Goal: Task Accomplishment & Management: Manage account settings

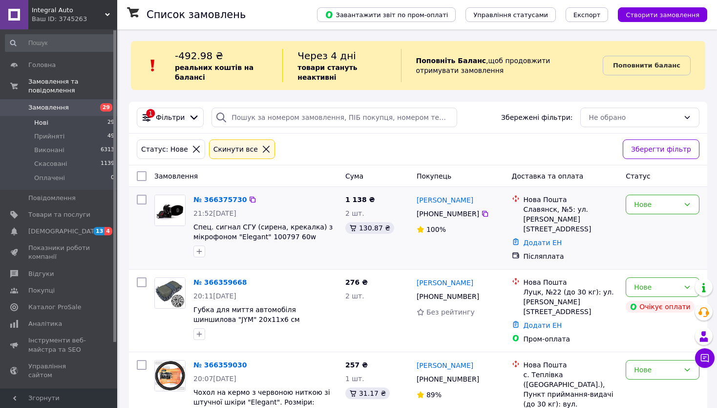
click at [672, 232] on div "Нове" at bounding box center [663, 228] width 82 height 74
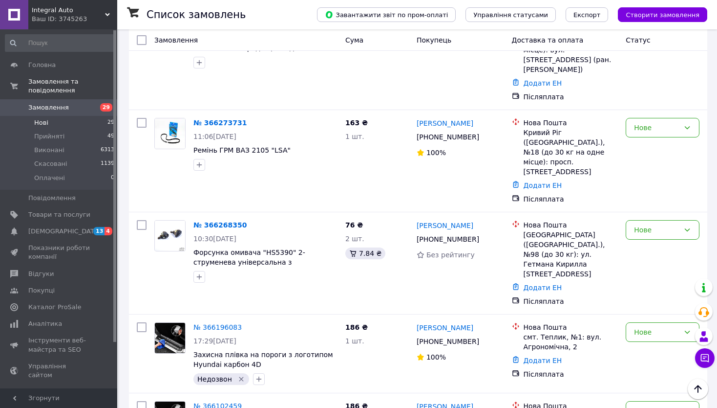
scroll to position [1754, 0]
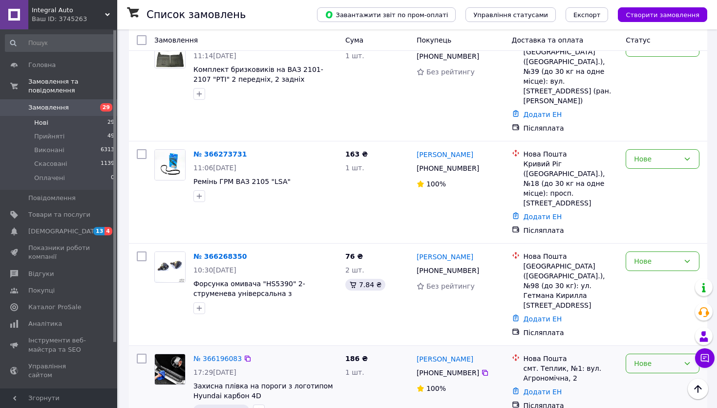
click at [664, 358] on div "Нове" at bounding box center [656, 363] width 45 height 11
click at [652, 271] on li "Скасовано" at bounding box center [663, 267] width 73 height 18
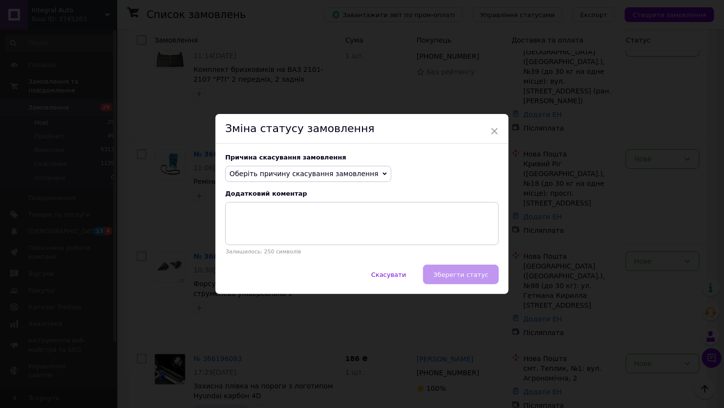
click at [299, 175] on span "Оберіть причину скасування замовлення" at bounding box center [304, 174] width 149 height 8
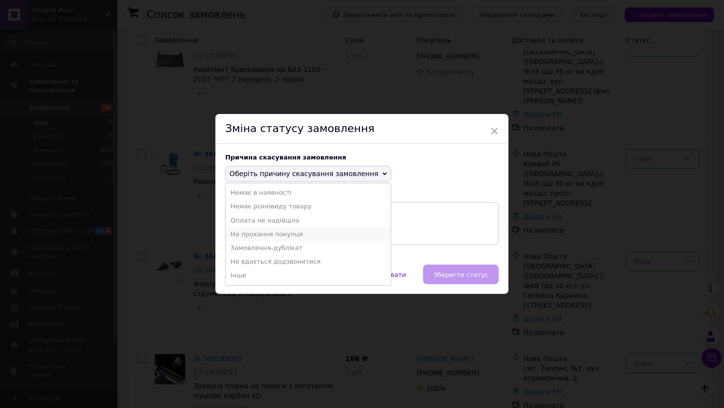
click at [269, 231] on li "На прохання покупця" at bounding box center [308, 234] width 165 height 14
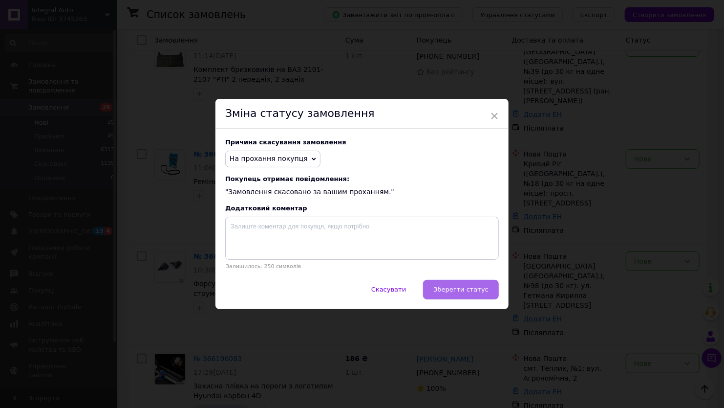
click at [449, 285] on button "Зберегти статус" at bounding box center [461, 290] width 76 height 20
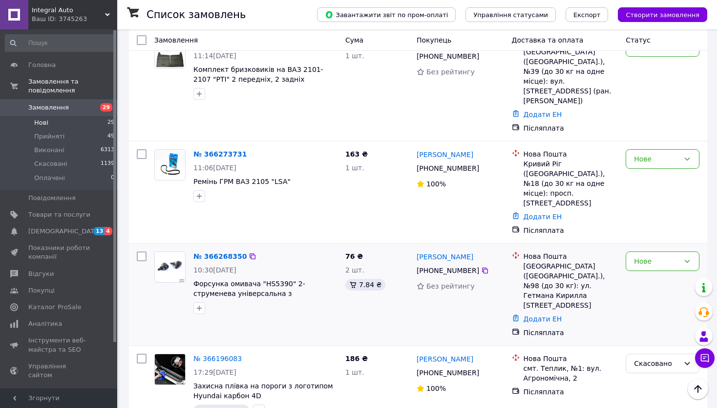
click at [691, 247] on div "Нове" at bounding box center [663, 294] width 82 height 94
click at [701, 243] on div "№ 366268350 10:30, 12.10.2025 Форсунка омивача "HS5390" 2-струменева універсаль…" at bounding box center [418, 294] width 579 height 102
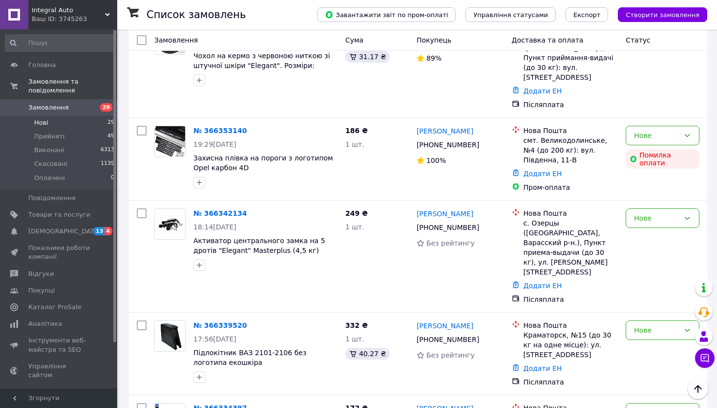
scroll to position [0, 0]
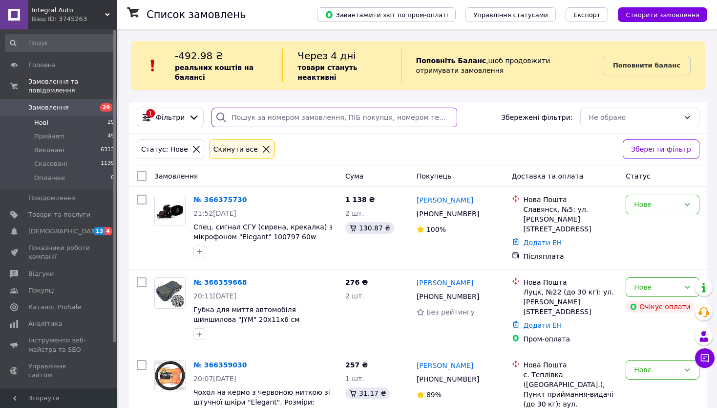
click at [290, 123] on input "search" at bounding box center [335, 118] width 246 height 20
paste input "+380996240724"
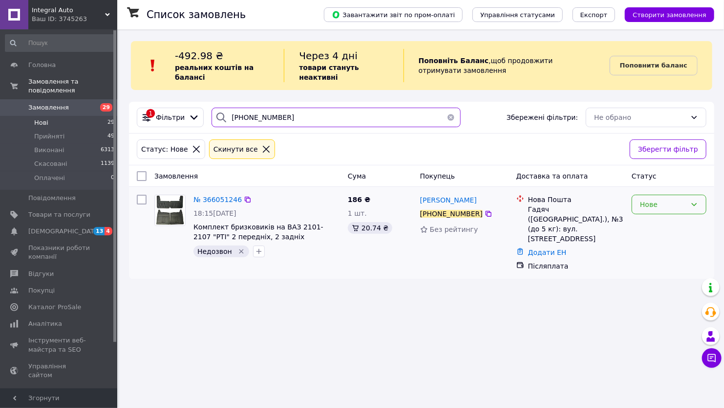
type input "+380996240724"
click at [664, 195] on div "Нове" at bounding box center [669, 205] width 75 height 20
click at [652, 224] on li "Прийнято" at bounding box center [669, 226] width 74 height 18
click at [212, 201] on span "№ 366051246" at bounding box center [218, 199] width 48 height 8
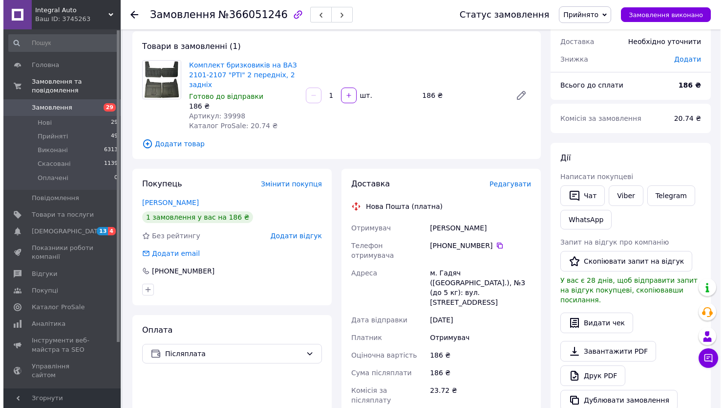
scroll to position [49, 0]
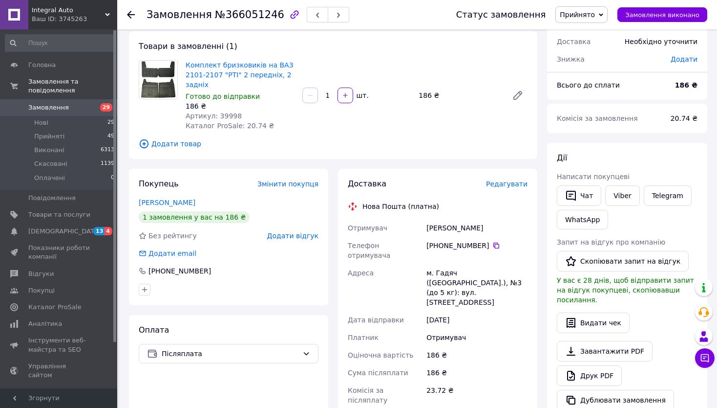
click at [185, 146] on span "Додати товар" at bounding box center [333, 143] width 389 height 11
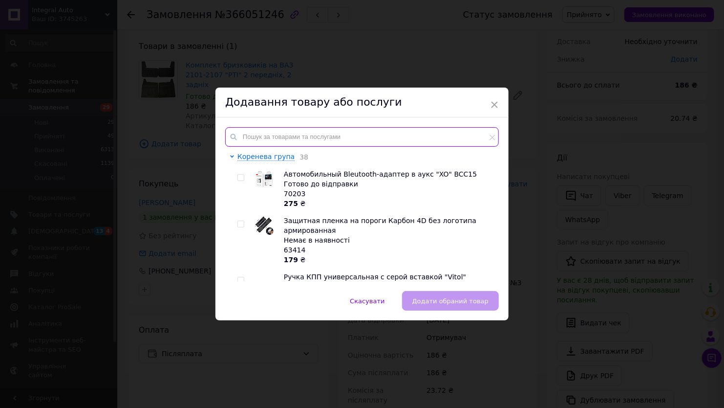
click at [297, 132] on input "text" at bounding box center [362, 137] width 274 height 20
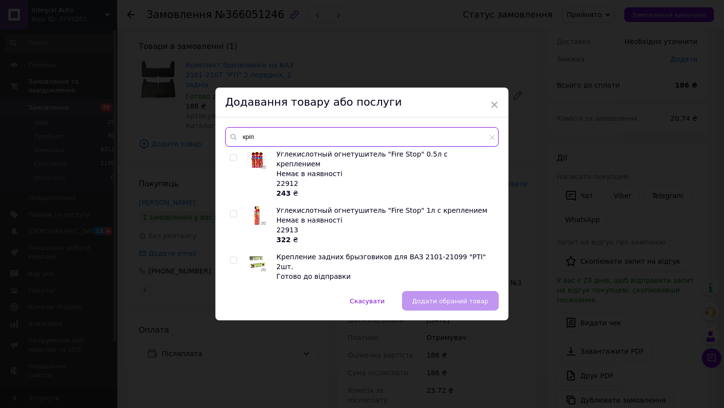
type input "кріп"
click at [233, 257] on input "checkbox" at bounding box center [233, 260] width 6 height 6
checkbox input "true"
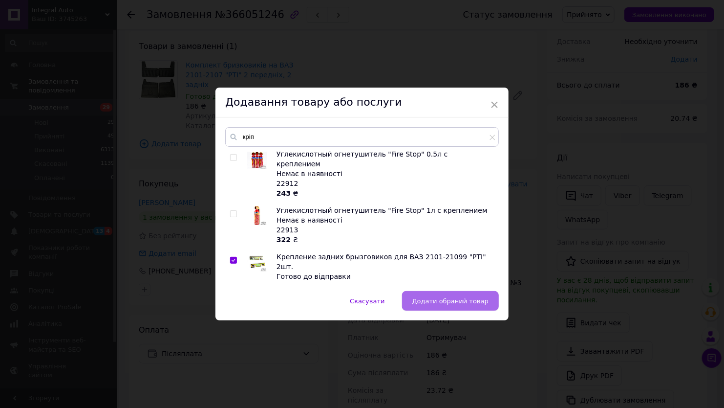
click at [442, 297] on span "Додати обраний товар" at bounding box center [450, 300] width 76 height 7
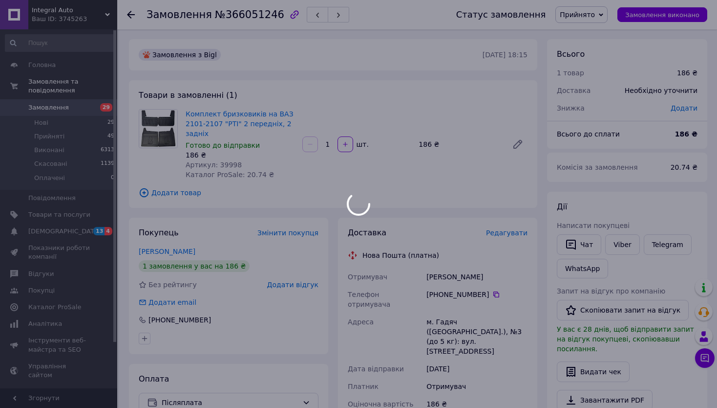
scroll to position [0, 0]
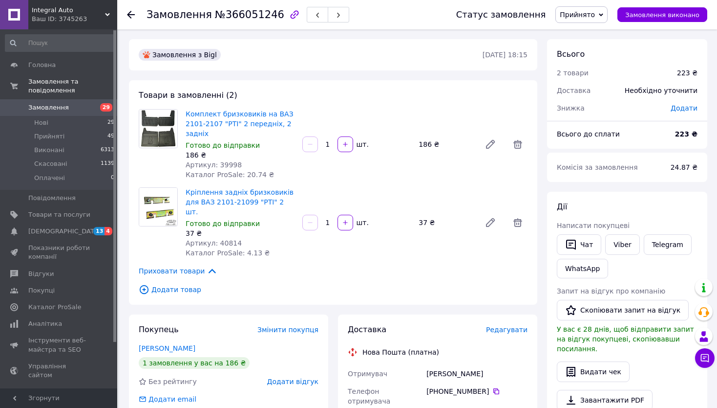
click at [674, 170] on div "24.87 ₴" at bounding box center [684, 167] width 39 height 22
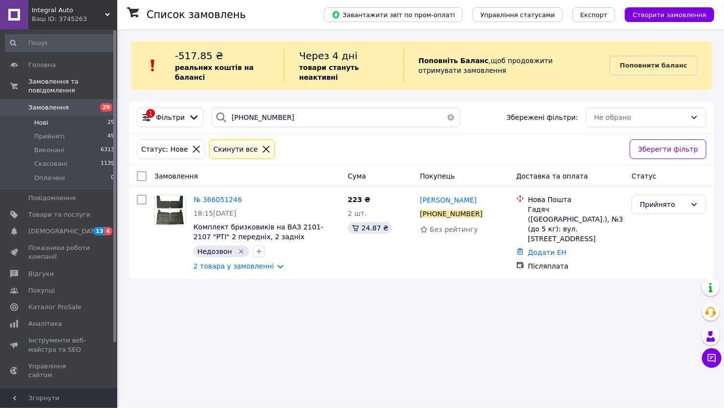
click at [456, 113] on div "+380996240724" at bounding box center [336, 118] width 257 height 20
click at [330, 116] on input "+380996240724" at bounding box center [336, 118] width 249 height 20
paste input "62072912"
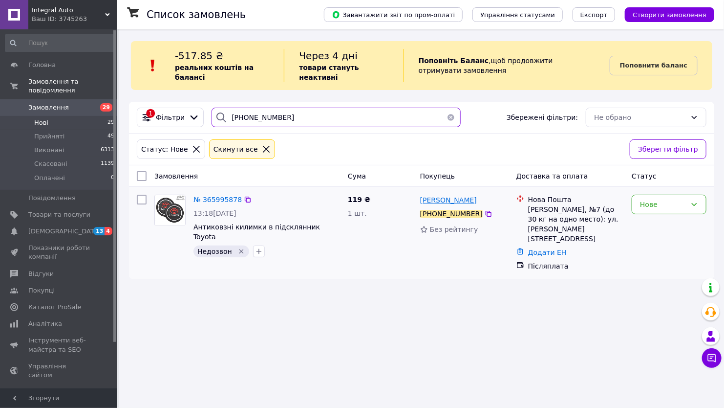
type input "+380962072912"
click at [448, 197] on span "[PERSON_NAME]" at bounding box center [448, 200] width 57 height 8
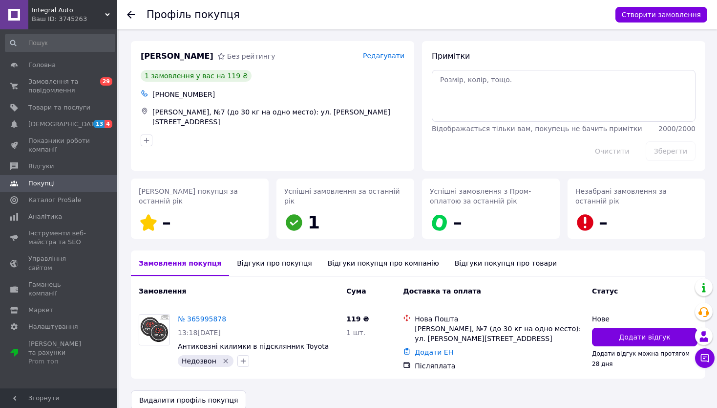
click at [252, 269] on div "Відгуки про покупця" at bounding box center [274, 262] width 90 height 25
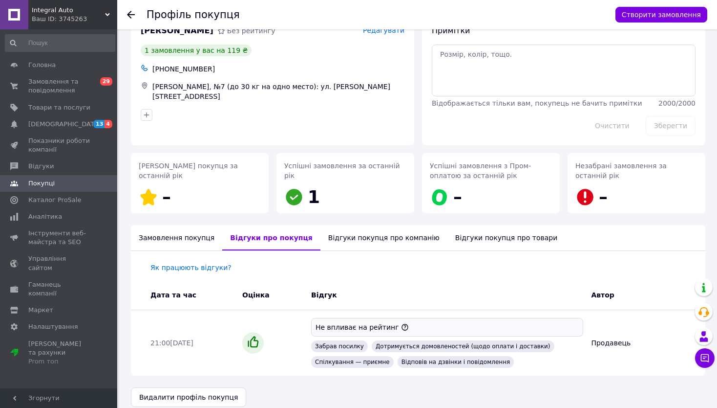
scroll to position [36, 0]
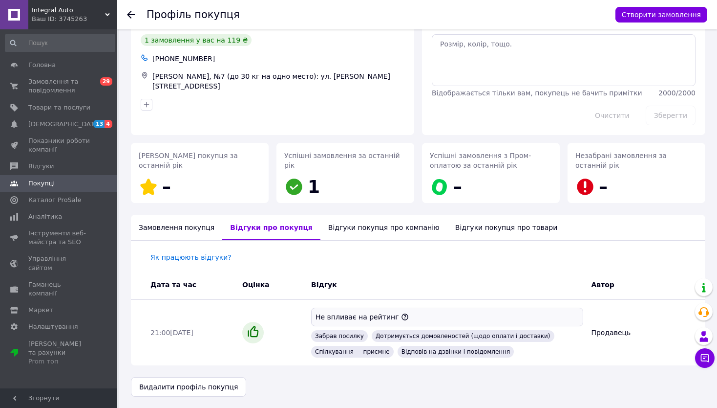
click at [202, 247] on div "Як працюють відгуки? Дата та час Оцінка Відгук Автор 21:00, 02.09.2023 Не вплив…" at bounding box center [418, 302] width 575 height 125
click at [189, 216] on div "Замовлення покупця" at bounding box center [176, 227] width 91 height 25
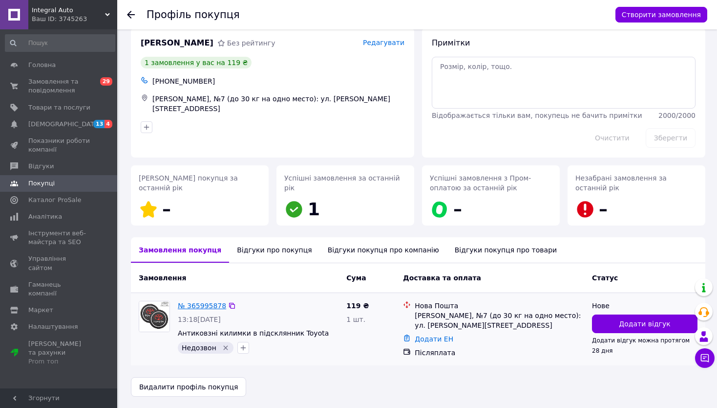
click at [205, 308] on link "№ 365995878" at bounding box center [202, 306] width 48 height 8
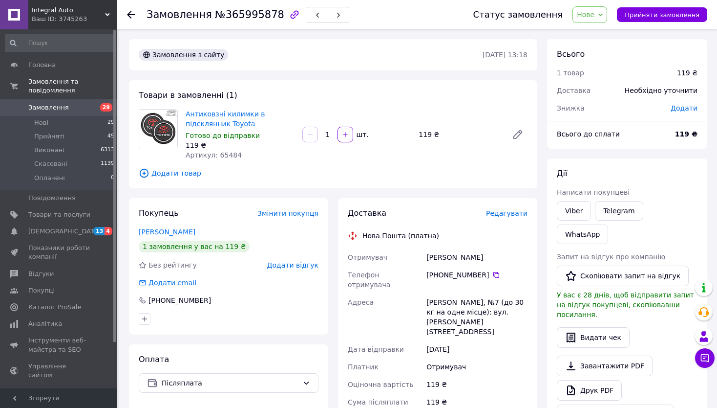
click at [226, 166] on div "Товари в замовленні (1) Антиковзні килимки в підсклянник Toyota Готово до відпр…" at bounding box center [333, 134] width 409 height 108
click at [226, 154] on span "Артикул: 65484" at bounding box center [214, 155] width 56 height 8
copy span "65484"
click at [658, 15] on span "Прийняти замовлення" at bounding box center [662, 14] width 75 height 7
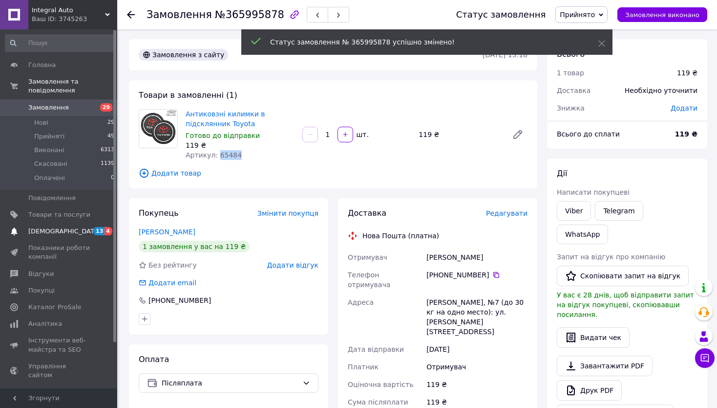
click at [84, 227] on span "[DEMOGRAPHIC_DATA]" at bounding box center [59, 231] width 62 height 9
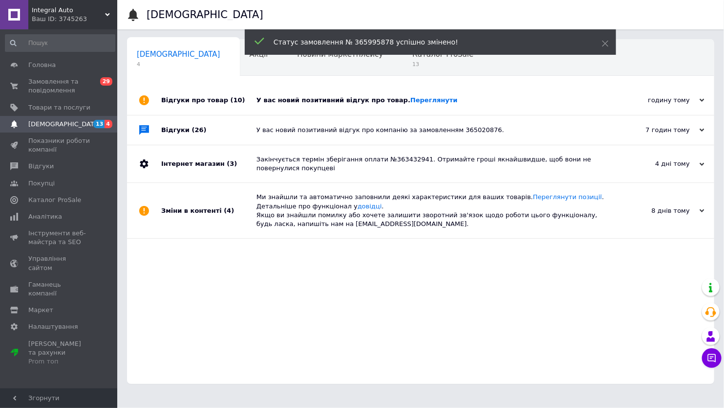
click at [307, 104] on div "У вас новий позитивний відгук про товар. Переглянути" at bounding box center [432, 100] width 350 height 9
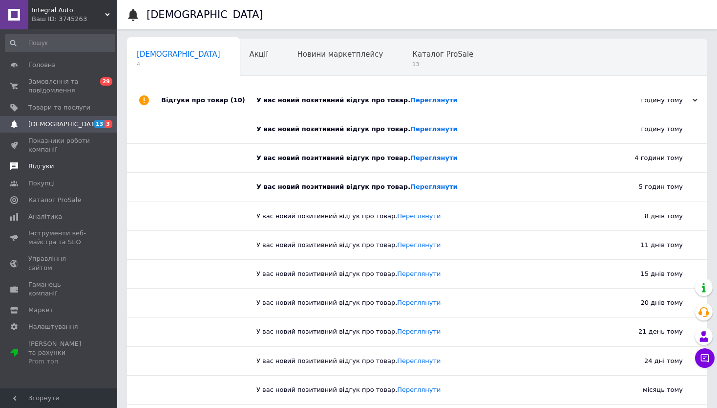
click at [53, 170] on span "Відгуки" at bounding box center [59, 166] width 62 height 9
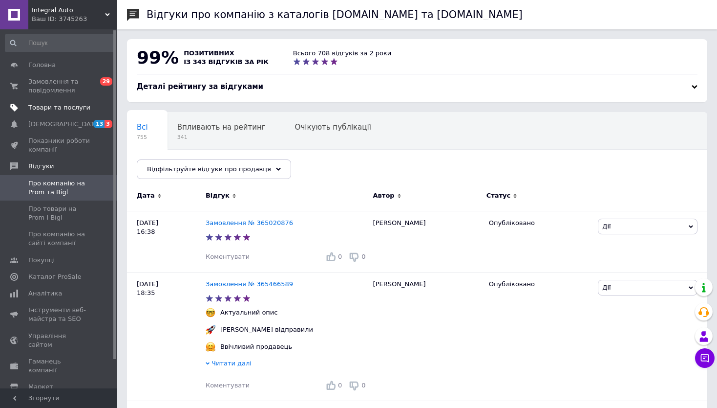
click at [66, 111] on span "Товари та послуги" at bounding box center [59, 107] width 62 height 9
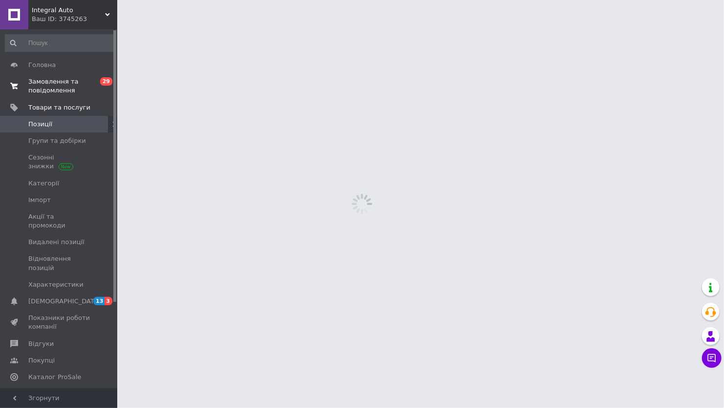
click at [84, 92] on span "Замовлення та повідомлення" at bounding box center [59, 86] width 62 height 18
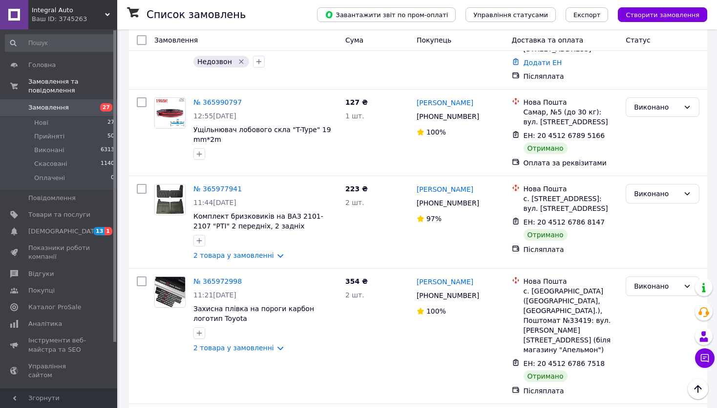
scroll to position [8767, 0]
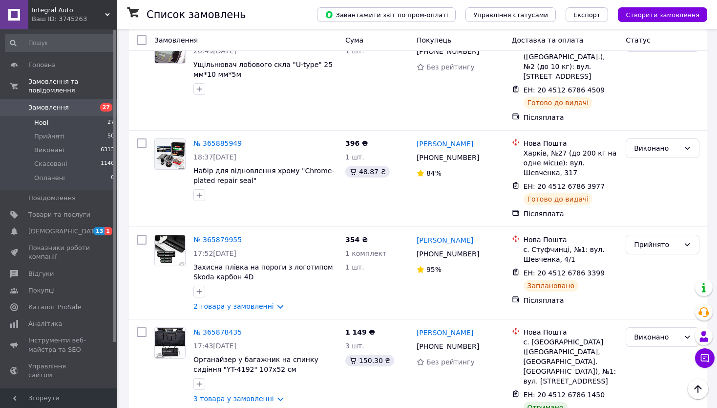
click at [77, 116] on li "Нові 27" at bounding box center [60, 123] width 120 height 14
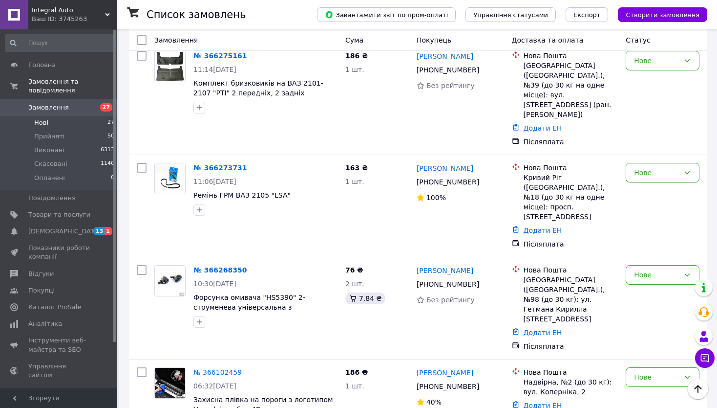
scroll to position [1906, 0]
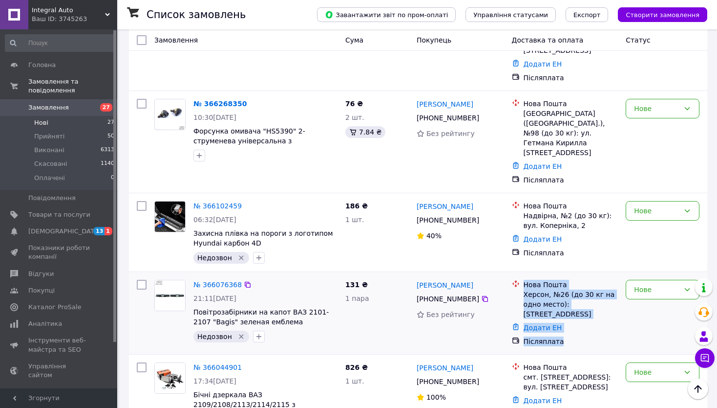
drag, startPoint x: 515, startPoint y: 126, endPoint x: 586, endPoint y: 193, distance: 97.8
click at [586, 278] on ul "Нова Пошта Херсон, №26 (до 30 кг на одно место): [STREET_ADDRESS] Додати ЕН Піс…" at bounding box center [565, 313] width 107 height 70
click at [586, 334] on div "Післяплата" at bounding box center [571, 341] width 99 height 14
drag, startPoint x: 572, startPoint y: 205, endPoint x: 528, endPoint y: 133, distance: 84.5
click at [528, 278] on ul "Нова Пошта Херсон, №26 (до 30 кг на одно место): [STREET_ADDRESS] Додати ЕН Піс…" at bounding box center [565, 313] width 107 height 70
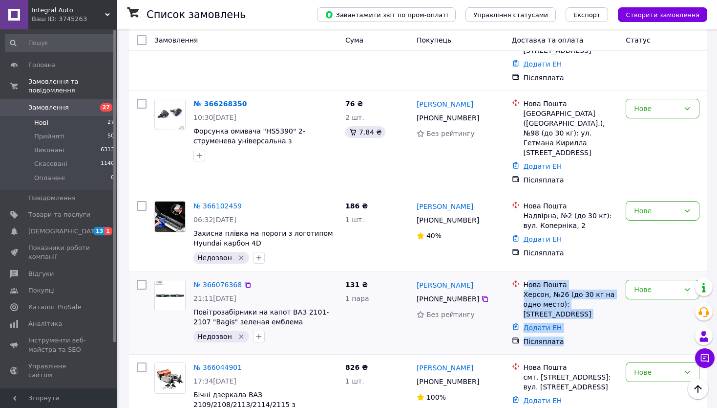
click at [527, 280] on div "Нова Пошта" at bounding box center [571, 285] width 95 height 10
drag, startPoint x: 521, startPoint y: 132, endPoint x: 584, endPoint y: 195, distance: 88.8
click at [584, 278] on ul "Нова Пошта Херсон, №26 (до 30 кг на одно место): [STREET_ADDRESS] Додати ЕН Піс…" at bounding box center [565, 313] width 107 height 70
click at [584, 336] on div "Післяплата" at bounding box center [571, 341] width 95 height 10
drag, startPoint x: 523, startPoint y: 140, endPoint x: 612, endPoint y: 211, distance: 113.8
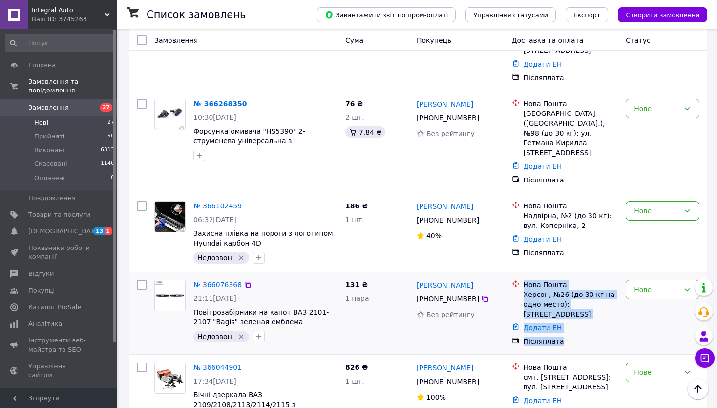
click at [612, 272] on div "№ 366076368 21:11[DATE] Повітрозабірники на капот ВАЗ 2101-2107 "Bagis" зеленая…" at bounding box center [418, 313] width 579 height 82
click at [609, 276] on div "Нова Пошта Херсон, №26 (до 30 кг на одно место): [STREET_ADDRESS] Додати ЕН Піс…" at bounding box center [565, 313] width 114 height 74
drag, startPoint x: 584, startPoint y: 202, endPoint x: 523, endPoint y: 132, distance: 92.5
click at [523, 278] on ul "Нова Пошта Херсон, №26 (до 30 кг на одно место): [STREET_ADDRESS] Додати ЕН Піс…" at bounding box center [565, 313] width 107 height 70
click at [523, 280] on div "Нова Пошта Херсон, №26 (до 30 кг на одно место): [STREET_ADDRESS]" at bounding box center [571, 299] width 99 height 39
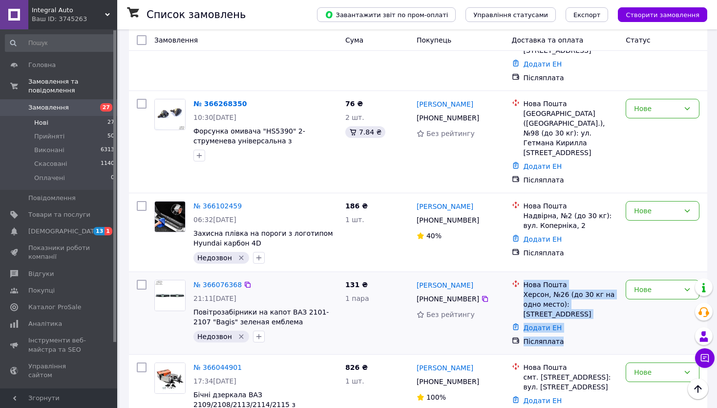
drag, startPoint x: 523, startPoint y: 132, endPoint x: 594, endPoint y: 203, distance: 99.9
click at [594, 278] on ul "Нова Пошта Херсон, №26 (до 30 кг на одно место): [STREET_ADDRESS] Додати ЕН Піс…" at bounding box center [565, 313] width 107 height 70
click at [594, 336] on div "Післяплата" at bounding box center [571, 341] width 95 height 10
drag, startPoint x: 518, startPoint y: 128, endPoint x: 607, endPoint y: 203, distance: 117.3
click at [607, 278] on ul "Нова Пошта Херсон, №26 (до 30 кг на одно место): [STREET_ADDRESS] Додати ЕН Піс…" at bounding box center [565, 313] width 107 height 70
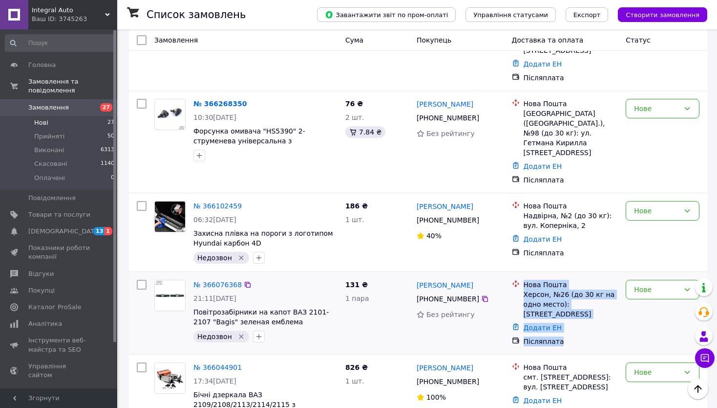
click at [606, 336] on div "Післяплата" at bounding box center [571, 341] width 95 height 10
drag, startPoint x: 530, startPoint y: 152, endPoint x: 596, endPoint y: 211, distance: 88.3
click at [596, 272] on div "№ 366076368 21:11[DATE] Повітрозабірники на капот ВАЗ 2101-2107 "Bagis" зеленая…" at bounding box center [418, 313] width 579 height 82
click at [596, 276] on div "Нова Пошта Херсон, №26 (до 30 кг на одно место): [STREET_ADDRESS] Додати ЕН Піс…" at bounding box center [565, 313] width 114 height 74
drag, startPoint x: 583, startPoint y: 207, endPoint x: 514, endPoint y: 127, distance: 105.7
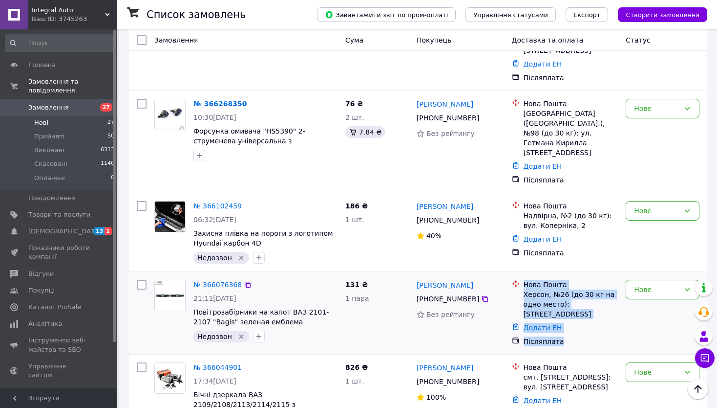
click at [514, 272] on div "№ 366076368 21:11[DATE] Повітрозабірники на капот ВАЗ 2101-2107 "Bagis" зеленая…" at bounding box center [418, 313] width 579 height 82
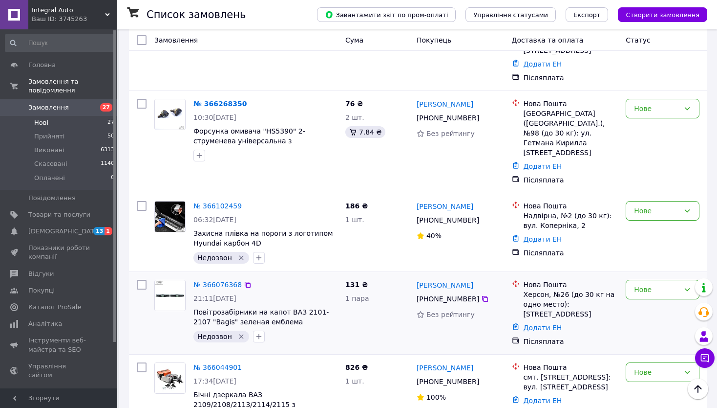
click at [518, 280] on icon at bounding box center [516, 284] width 8 height 8
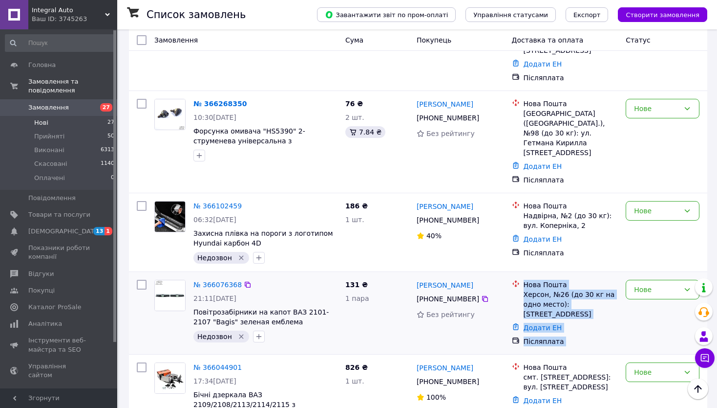
drag, startPoint x: 518, startPoint y: 130, endPoint x: 608, endPoint y: 203, distance: 116.7
click at [608, 278] on ul "Нова Пошта Херсон, №26 (до 30 кг на одно место): [STREET_ADDRESS] Додати ЕН Піс…" at bounding box center [565, 313] width 107 height 70
click at [608, 336] on div "Післяплата" at bounding box center [571, 341] width 95 height 10
drag, startPoint x: 595, startPoint y: 205, endPoint x: 516, endPoint y: 129, distance: 109.6
click at [516, 278] on ul "Нова Пошта Херсон, №26 (до 30 кг на одно место): [STREET_ADDRESS] Додати ЕН Піс…" at bounding box center [565, 313] width 107 height 70
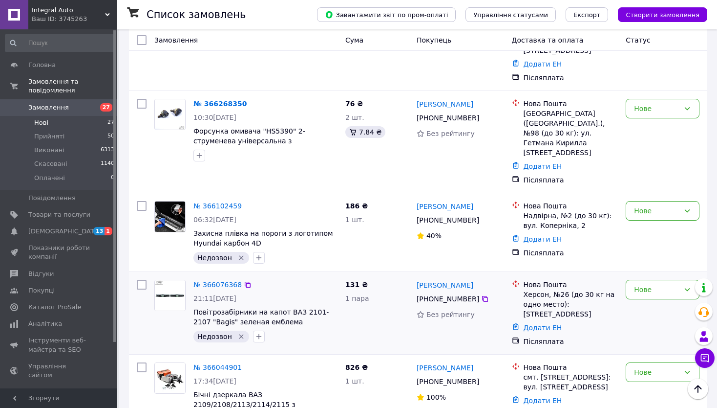
click at [521, 276] on div "Нова Пошта Херсон, №26 (до 30 кг на одно место): [STREET_ADDRESS] Додати ЕН Піс…" at bounding box center [565, 313] width 114 height 74
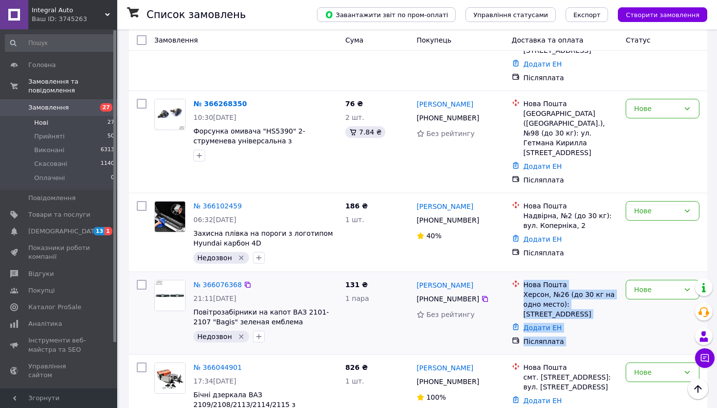
drag, startPoint x: 539, startPoint y: 152, endPoint x: 597, endPoint y: 205, distance: 78.8
click at [597, 276] on div "Нова Пошта Херсон, №26 (до 30 кг на одно место): [STREET_ADDRESS] Додати ЕН Піс…" at bounding box center [565, 313] width 114 height 74
click at [597, 334] on div "Післяплата" at bounding box center [571, 341] width 99 height 14
drag, startPoint x: 589, startPoint y: 204, endPoint x: 522, endPoint y: 128, distance: 101.5
click at [522, 278] on ul "Нова Пошта Херсон, №26 (до 30 кг на одно место): [STREET_ADDRESS] Додати ЕН Піс…" at bounding box center [565, 313] width 107 height 70
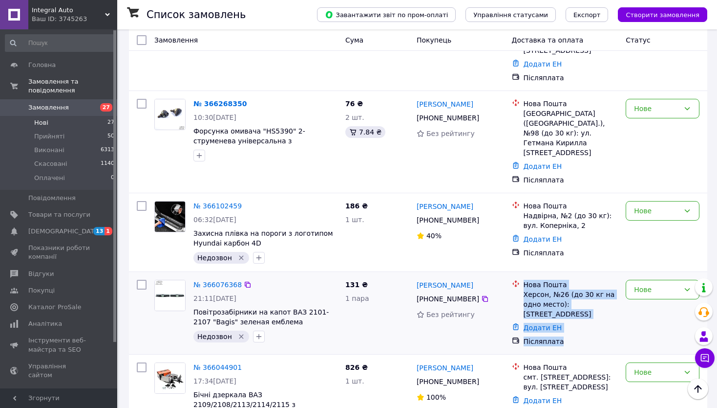
click at [522, 280] on div "Нова Пошта Херсон, №26 (до 30 кг на одно место): [STREET_ADDRESS]" at bounding box center [571, 299] width 99 height 39
drag, startPoint x: 522, startPoint y: 128, endPoint x: 625, endPoint y: 210, distance: 131.4
click at [625, 272] on div "№ 366076368 21:11[DATE] Повітрозабірники на капот ВАЗ 2101-2107 "Bagis" зеленая…" at bounding box center [418, 313] width 579 height 82
click at [609, 336] on div "Післяплата" at bounding box center [571, 341] width 95 height 10
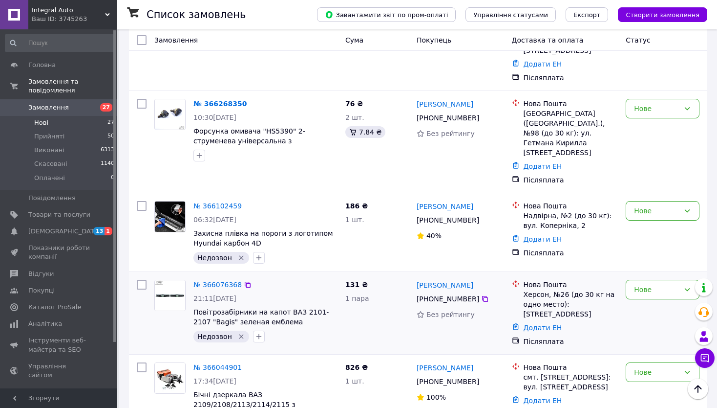
click at [549, 289] on div "Херсон, №26 (до 30 кг на одно место): [STREET_ADDRESS]" at bounding box center [571, 303] width 95 height 29
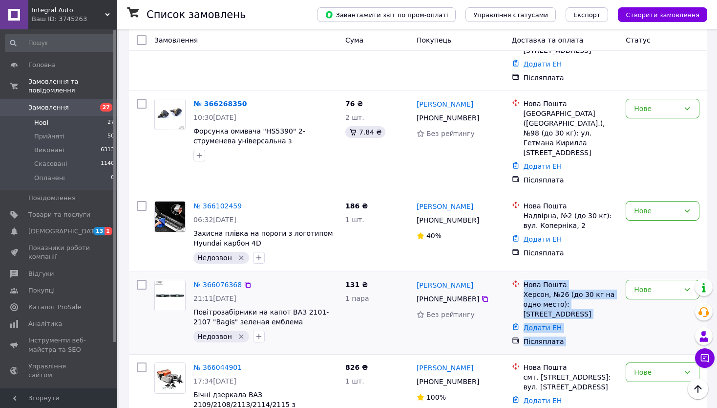
drag, startPoint x: 513, startPoint y: 132, endPoint x: 647, endPoint y: 201, distance: 151.3
click at [647, 276] on div "№ 366076368 21:11[DATE] Повітрозабірники на капот ВАЗ 2101-2107 "Bagis" зеленая…" at bounding box center [418, 313] width 571 height 74
click at [647, 276] on div "Нове" at bounding box center [663, 313] width 82 height 74
drag, startPoint x: 528, startPoint y: 140, endPoint x: 633, endPoint y: 206, distance: 124.2
click at [633, 276] on div "№ 366076368 21:11[DATE] Повітрозабірники на капот ВАЗ 2101-2107 "Bagis" зеленая…" at bounding box center [418, 313] width 571 height 74
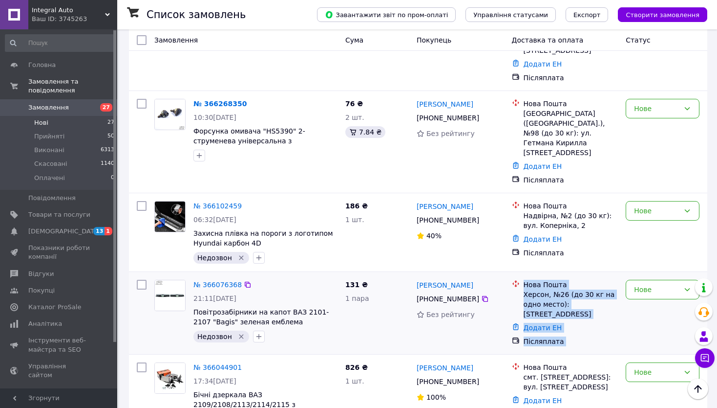
click at [633, 276] on div "Нове" at bounding box center [663, 313] width 82 height 74
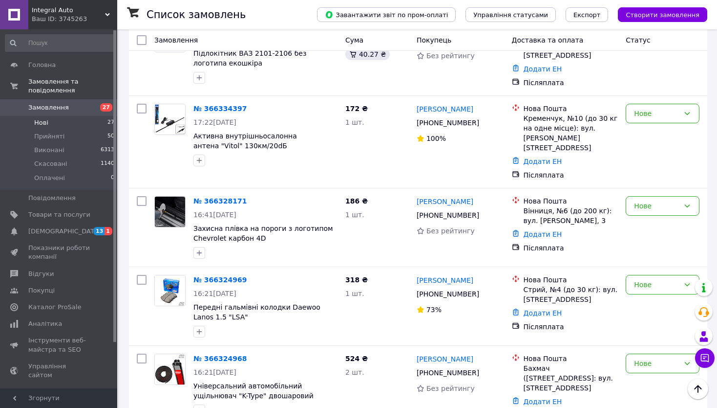
scroll to position [586, 0]
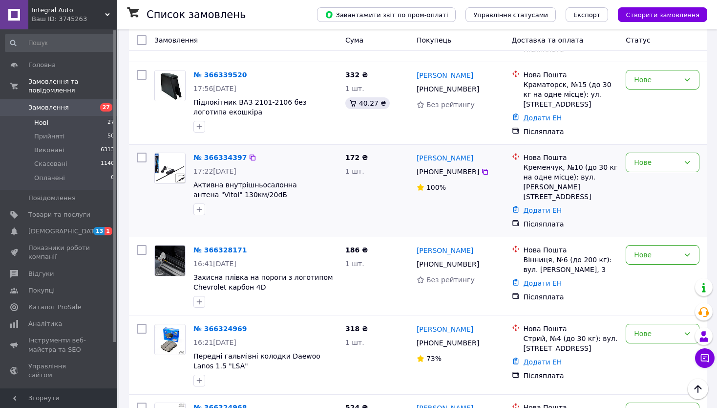
click at [666, 162] on div "Нове" at bounding box center [663, 191] width 82 height 84
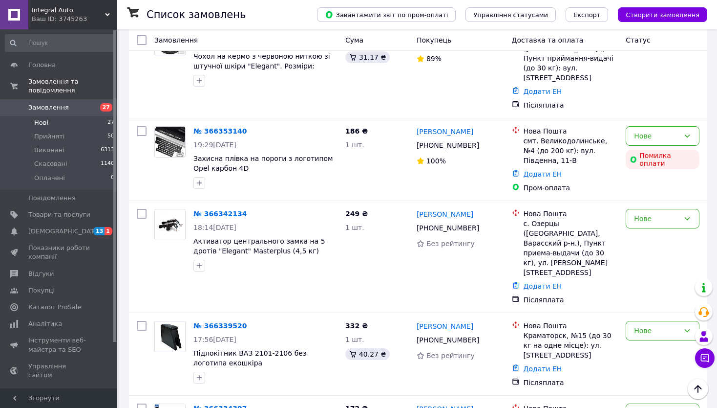
scroll to position [342, 0]
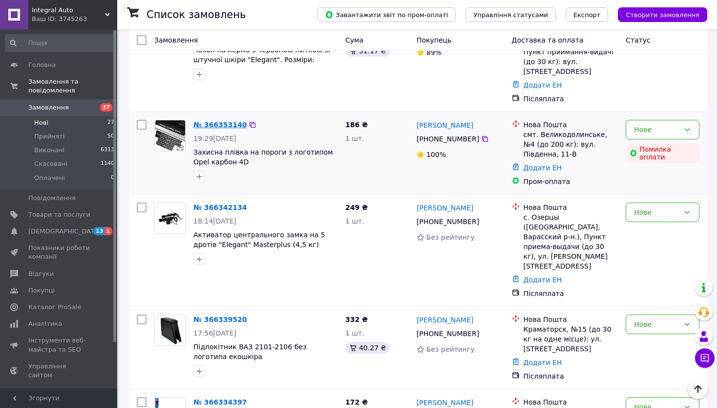
click at [215, 121] on link "№ 366353140" at bounding box center [220, 125] width 53 height 8
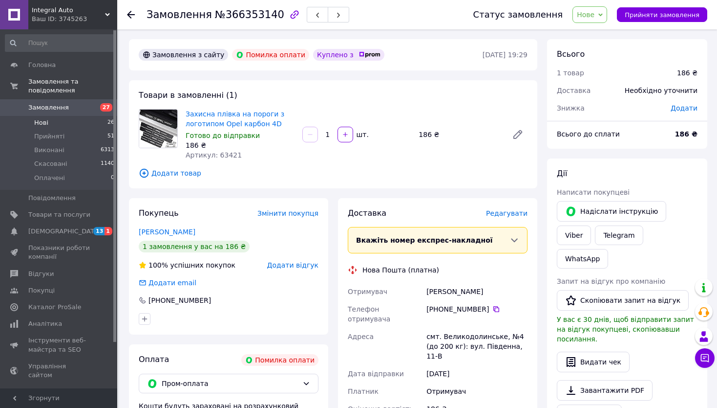
click at [93, 116] on li "Нові 26" at bounding box center [60, 123] width 120 height 14
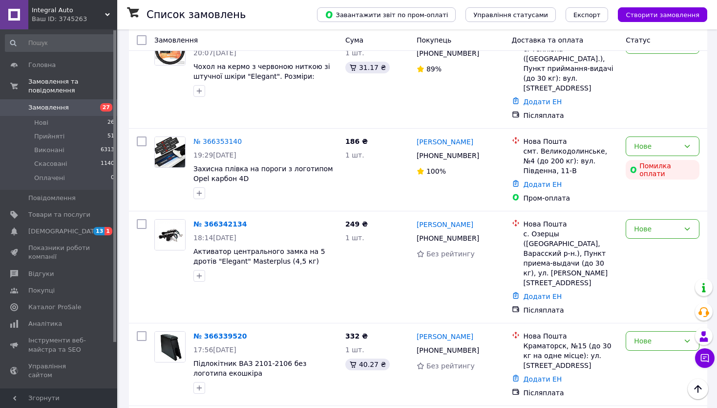
scroll to position [293, 0]
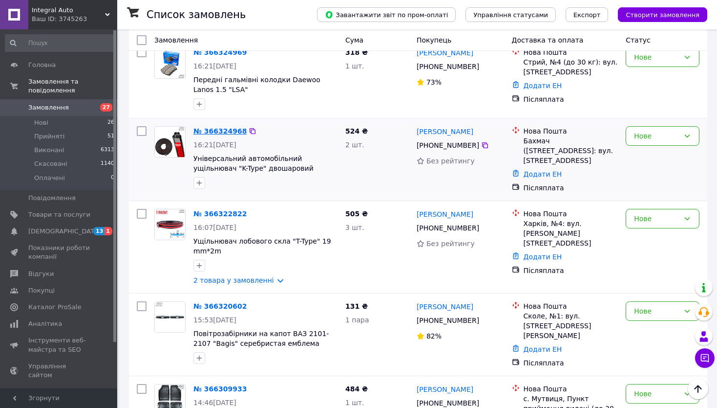
click at [219, 127] on link "№ 366324968" at bounding box center [220, 131] width 53 height 8
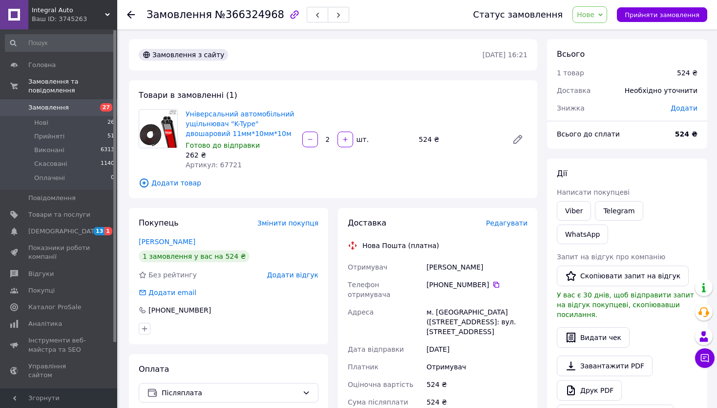
click at [230, 164] on span "Артикул: 67721" at bounding box center [214, 165] width 56 height 8
copy span "67721"
click at [79, 227] on span "[DEMOGRAPHIC_DATA]" at bounding box center [59, 231] width 62 height 9
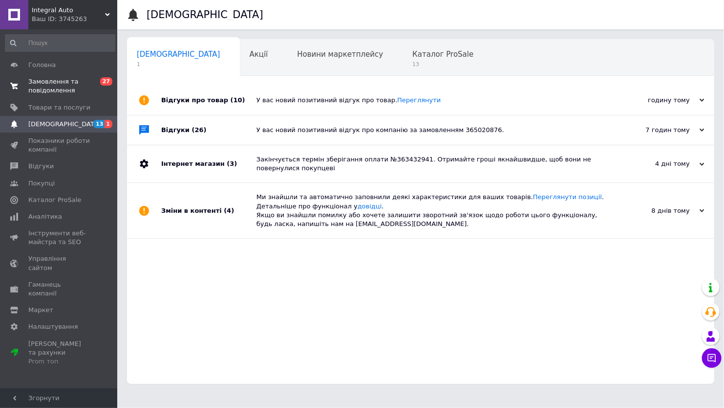
click at [71, 89] on span "Замовлення та повідомлення" at bounding box center [59, 86] width 62 height 18
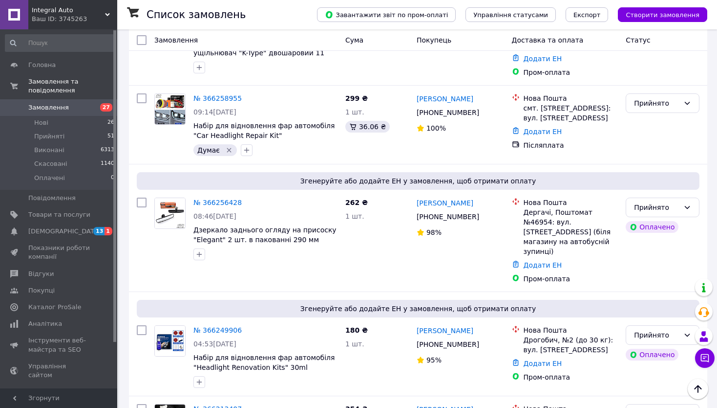
scroll to position [2199, 0]
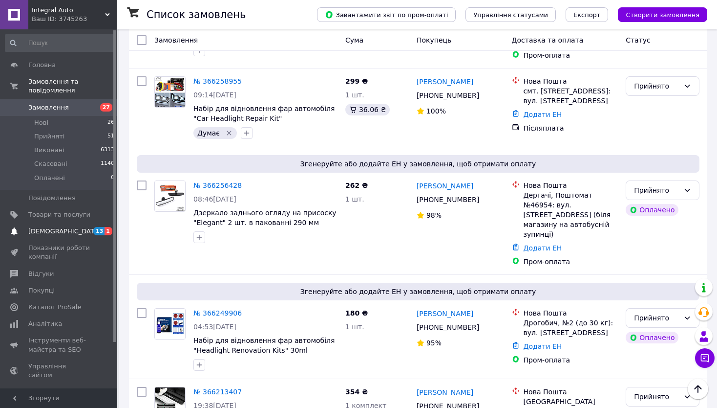
click at [76, 227] on span "[DEMOGRAPHIC_DATA]" at bounding box center [59, 231] width 62 height 9
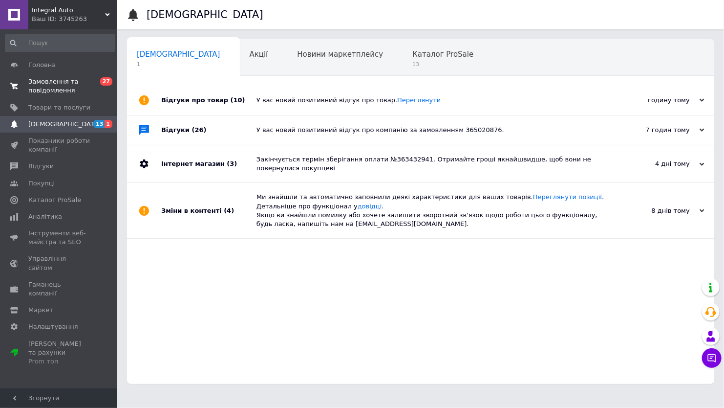
click at [77, 84] on span "Замовлення та повідомлення" at bounding box center [59, 86] width 62 height 18
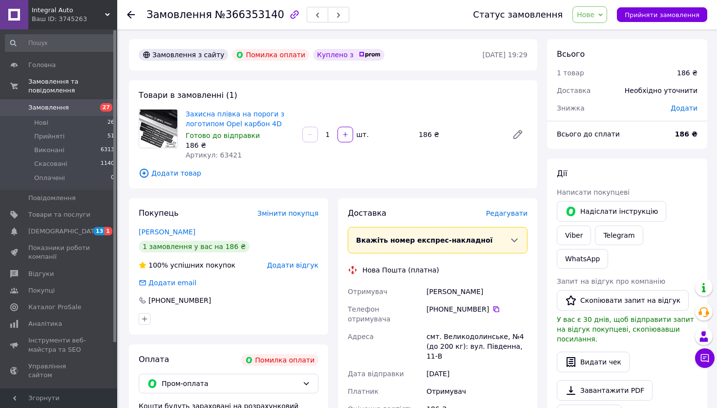
click at [226, 152] on span "Артикул: 63421" at bounding box center [214, 155] width 56 height 8
copy span "63421"
click at [56, 210] on span "Товари та послуги" at bounding box center [59, 214] width 62 height 9
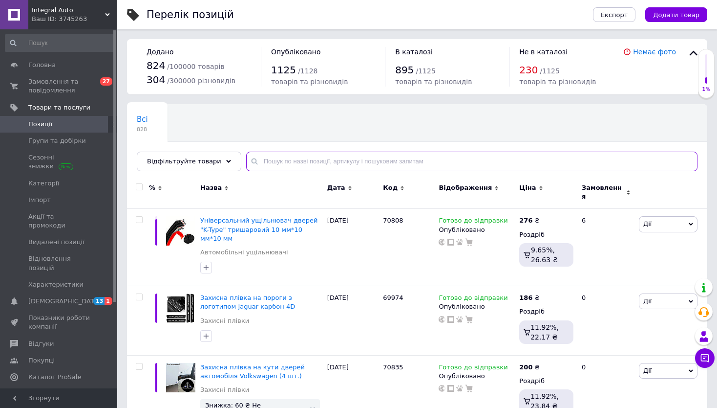
click at [285, 167] on input "text" at bounding box center [472, 162] width 452 height 20
paste input "63421"
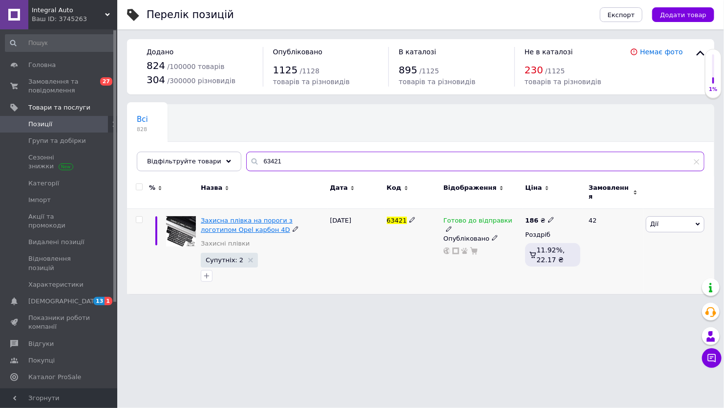
type input "63421"
click at [228, 217] on span "Захисна плівка на пороги з логотипом Opel карбон 4D" at bounding box center [247, 225] width 92 height 16
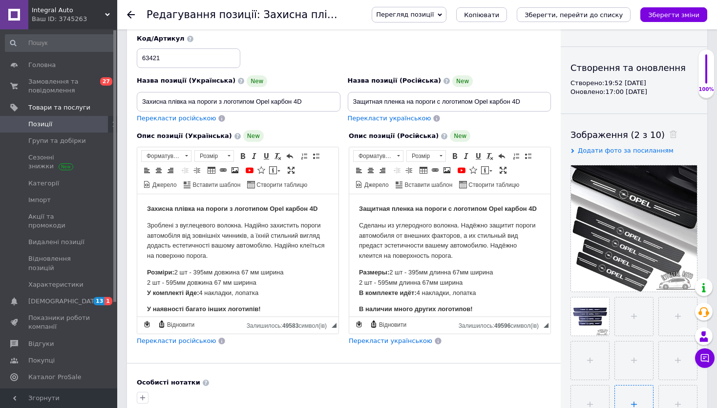
scroll to position [244, 0]
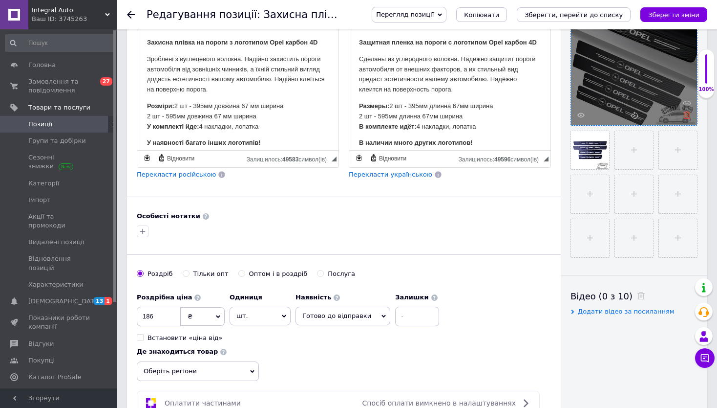
click at [686, 114] on use at bounding box center [687, 114] width 7 height 7
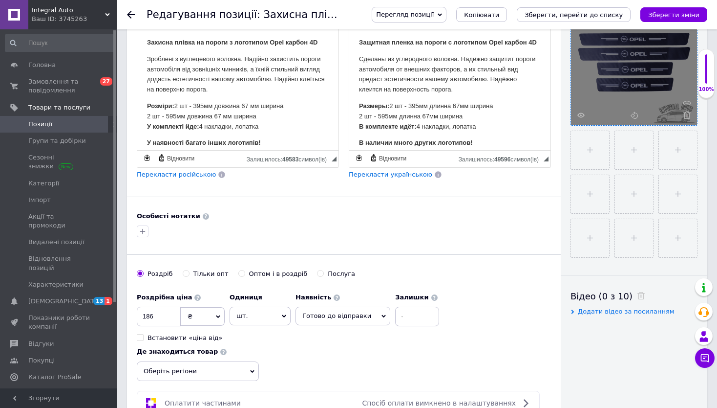
click at [686, 114] on use at bounding box center [687, 114] width 7 height 7
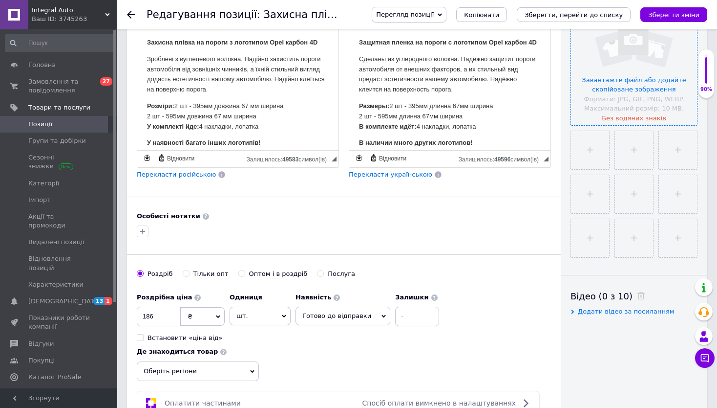
click at [639, 104] on input "file" at bounding box center [634, 62] width 126 height 126
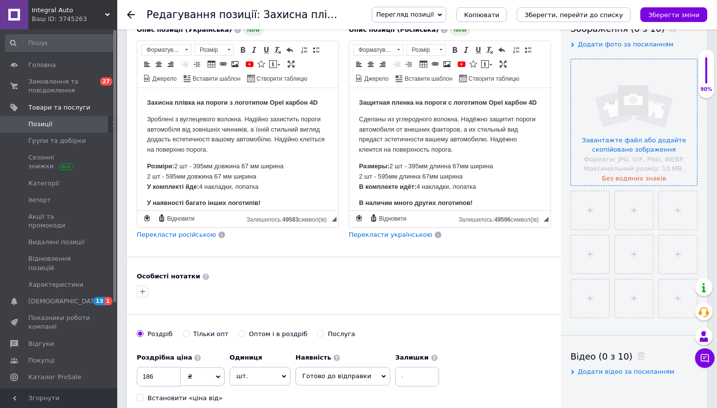
scroll to position [98, 0]
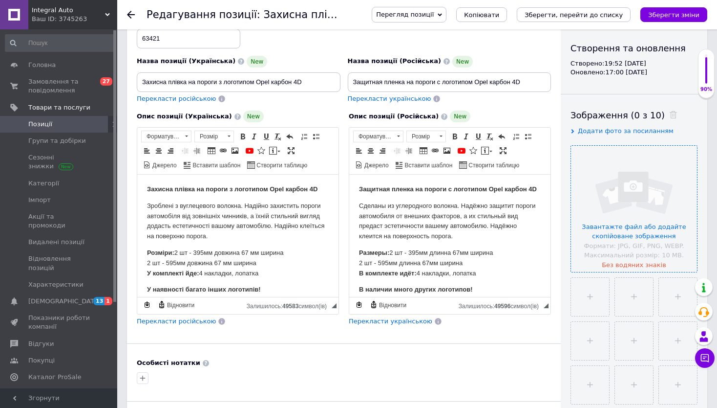
click at [629, 187] on input "file" at bounding box center [634, 209] width 126 height 126
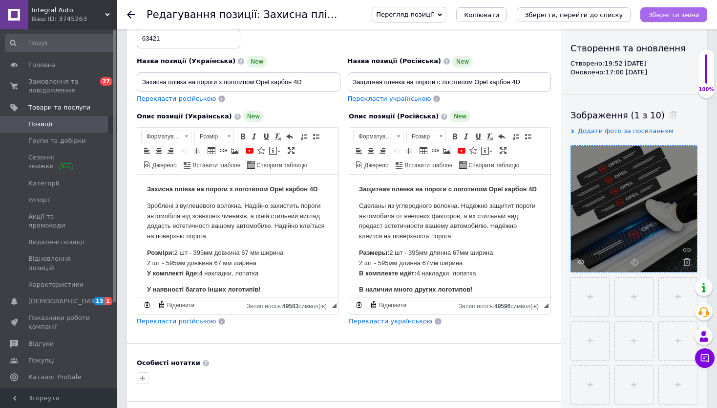
click at [674, 21] on button "Зберегти зміни" at bounding box center [674, 14] width 67 height 15
